Goal: Complete application form

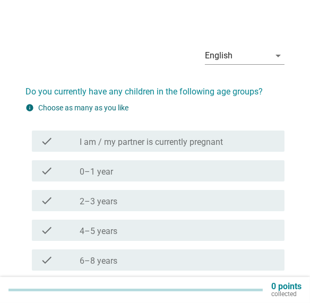
click at [269, 55] on div "arrow_drop_down" at bounding box center [276, 55] width 15 height 13
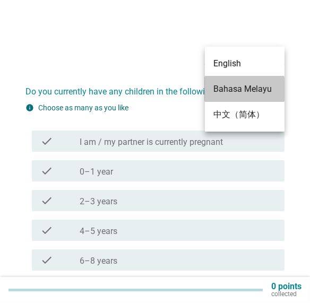
click at [267, 86] on div "Bahasa Melayu" at bounding box center [244, 89] width 63 height 13
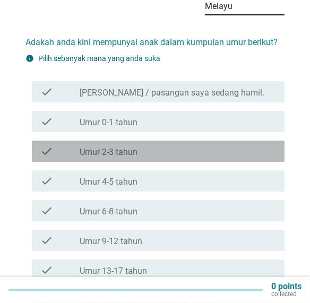
scroll to position [108, 0]
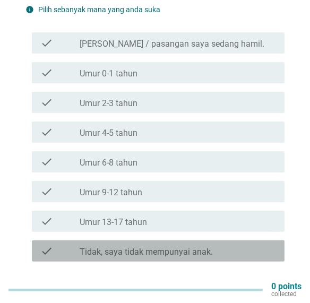
click at [209, 247] on label "Tidak, saya tidak mempunyai anak." at bounding box center [146, 252] width 133 height 11
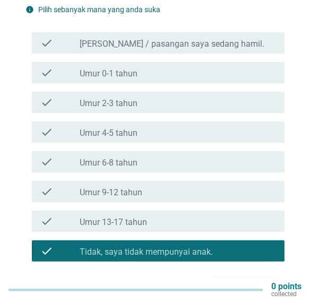
click at [234, 281] on div "Seterusnya" at bounding box center [245, 287] width 53 height 13
